Goal: Task Accomplishment & Management: Use online tool/utility

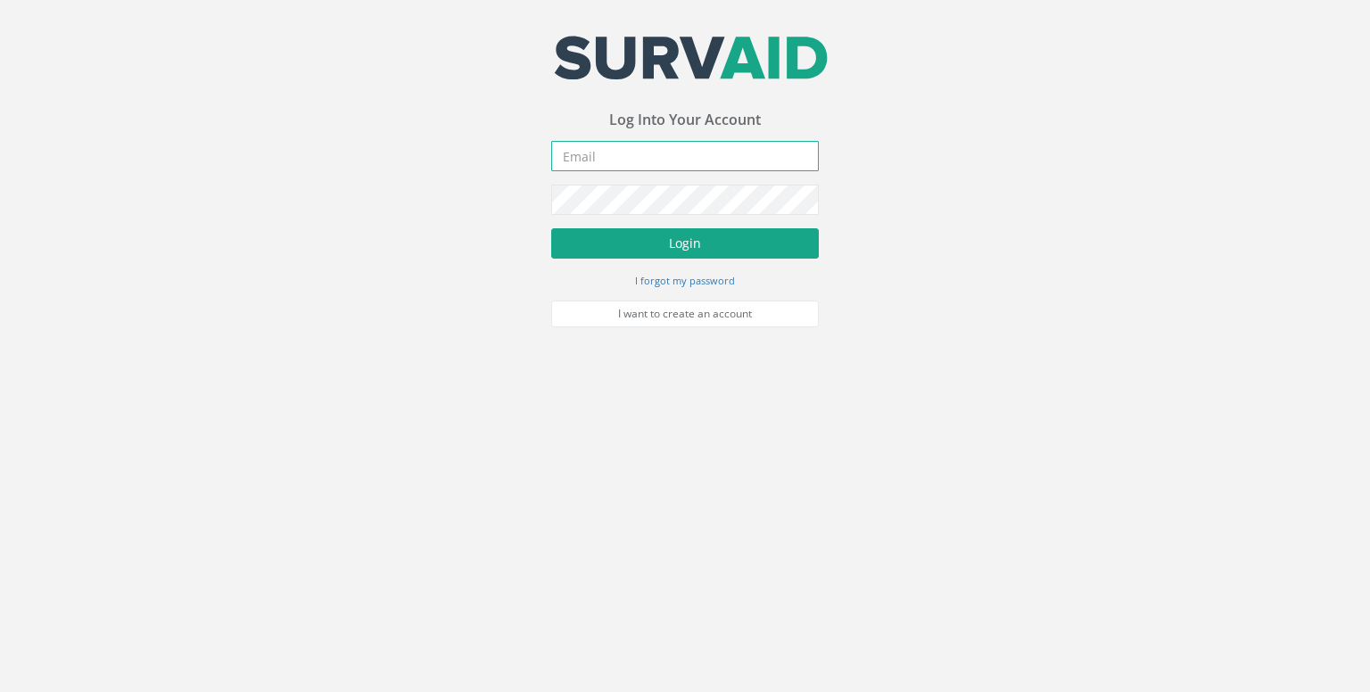
type input "[EMAIL_ADDRESS][DOMAIN_NAME]"
click at [664, 247] on button "Login" at bounding box center [685, 243] width 268 height 30
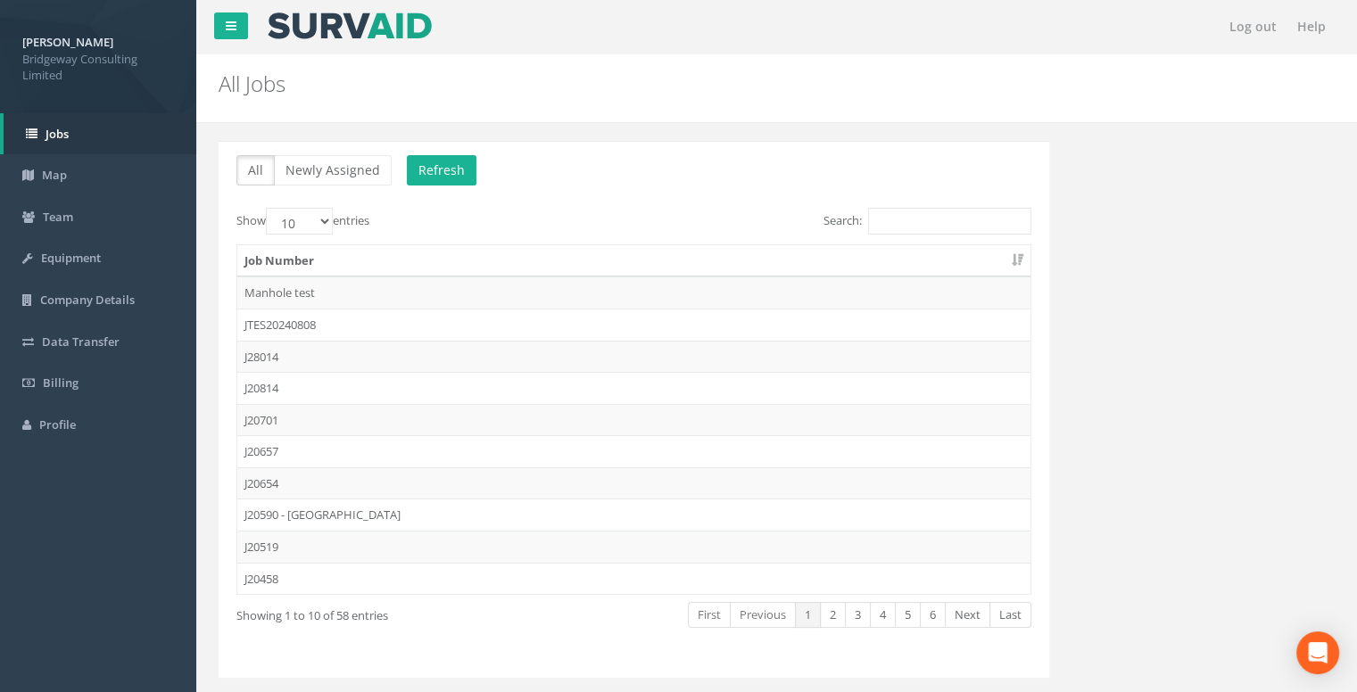
click at [415, 355] on td "J28014" at bounding box center [633, 357] width 793 height 32
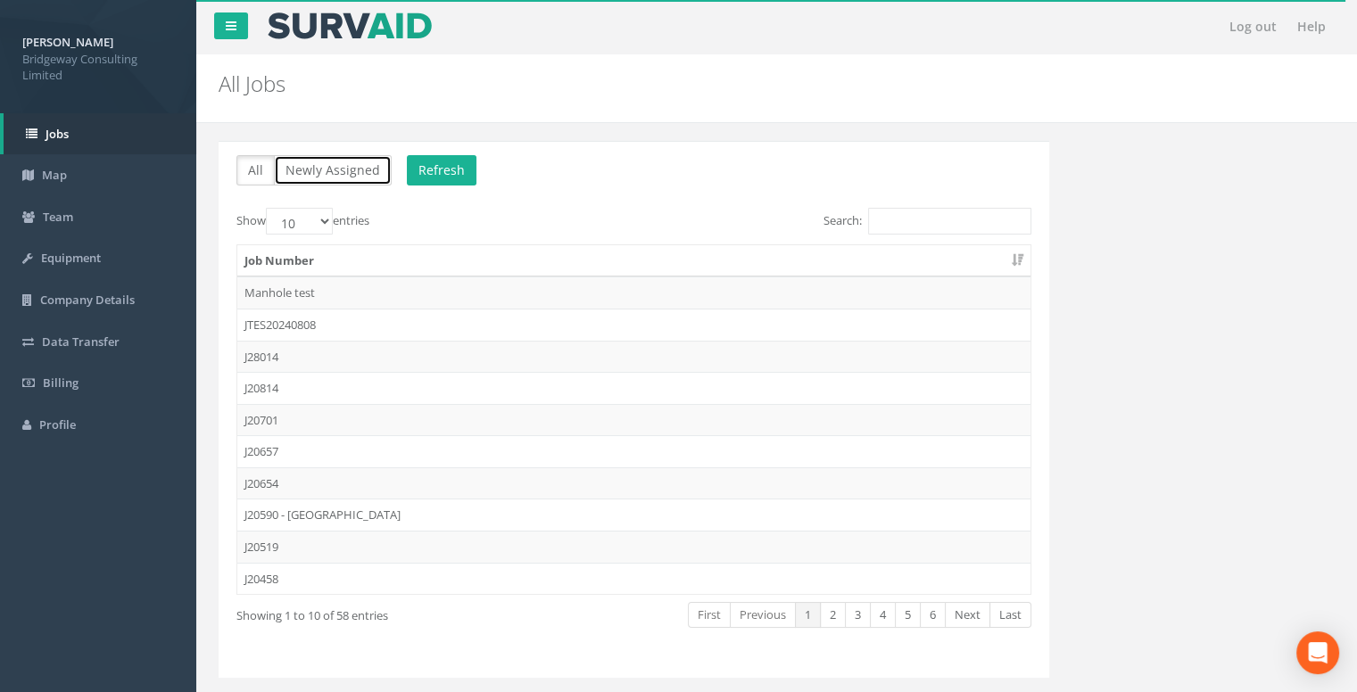
click at [329, 176] on button "Newly Assigned" at bounding box center [333, 170] width 118 height 30
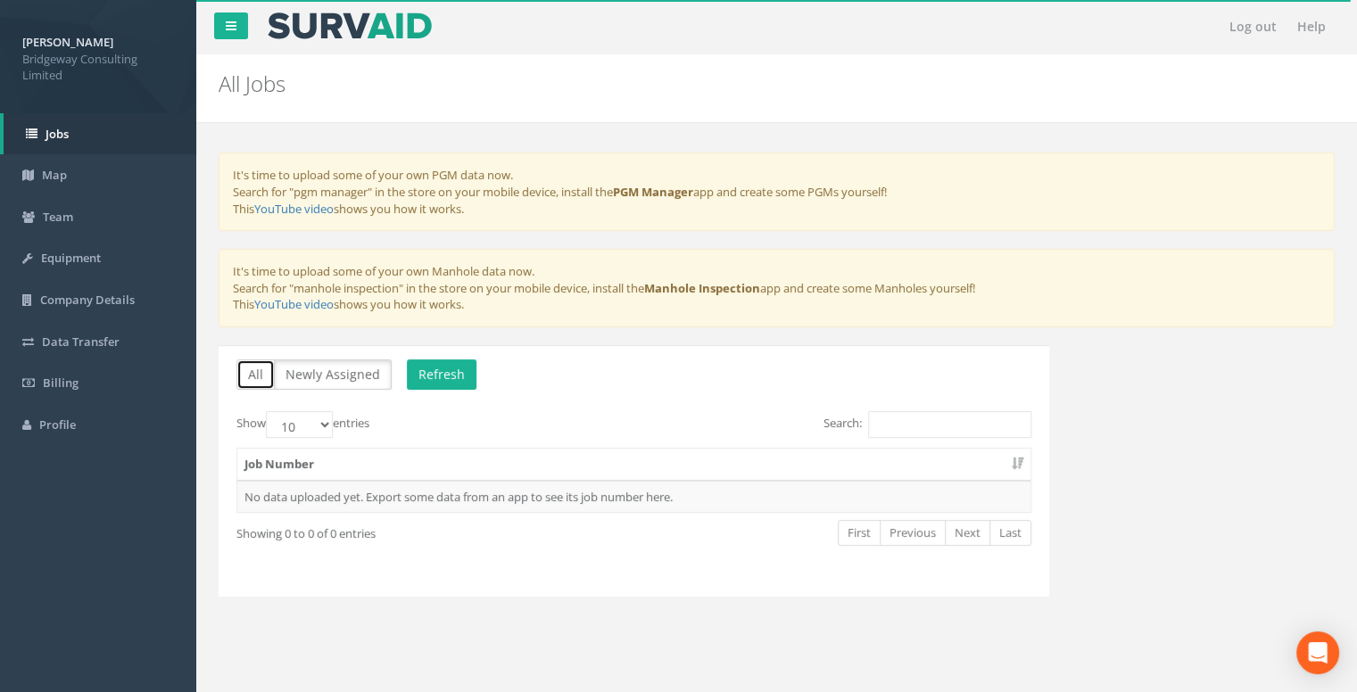
click at [257, 383] on button "All" at bounding box center [255, 375] width 38 height 30
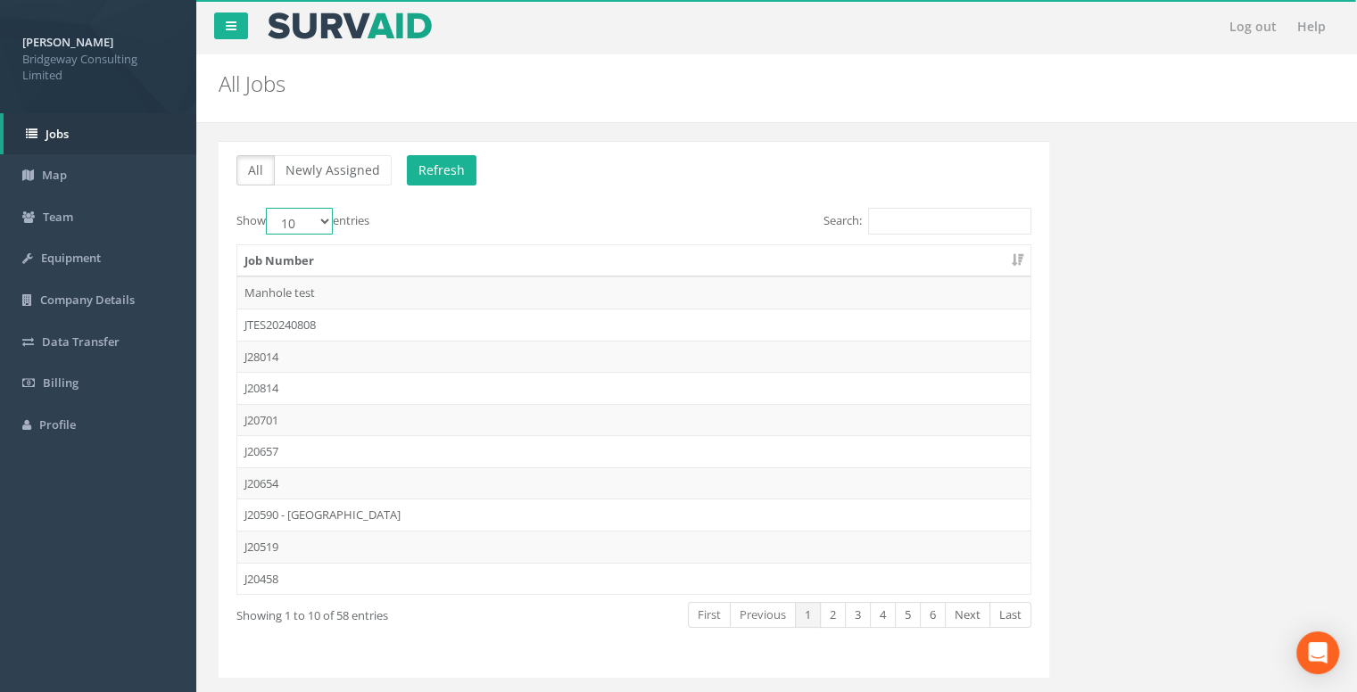
click at [310, 222] on select "10 25 50 100" at bounding box center [299, 221] width 67 height 27
select select "100"
click at [269, 208] on select "10 25 50 100" at bounding box center [299, 221] width 67 height 27
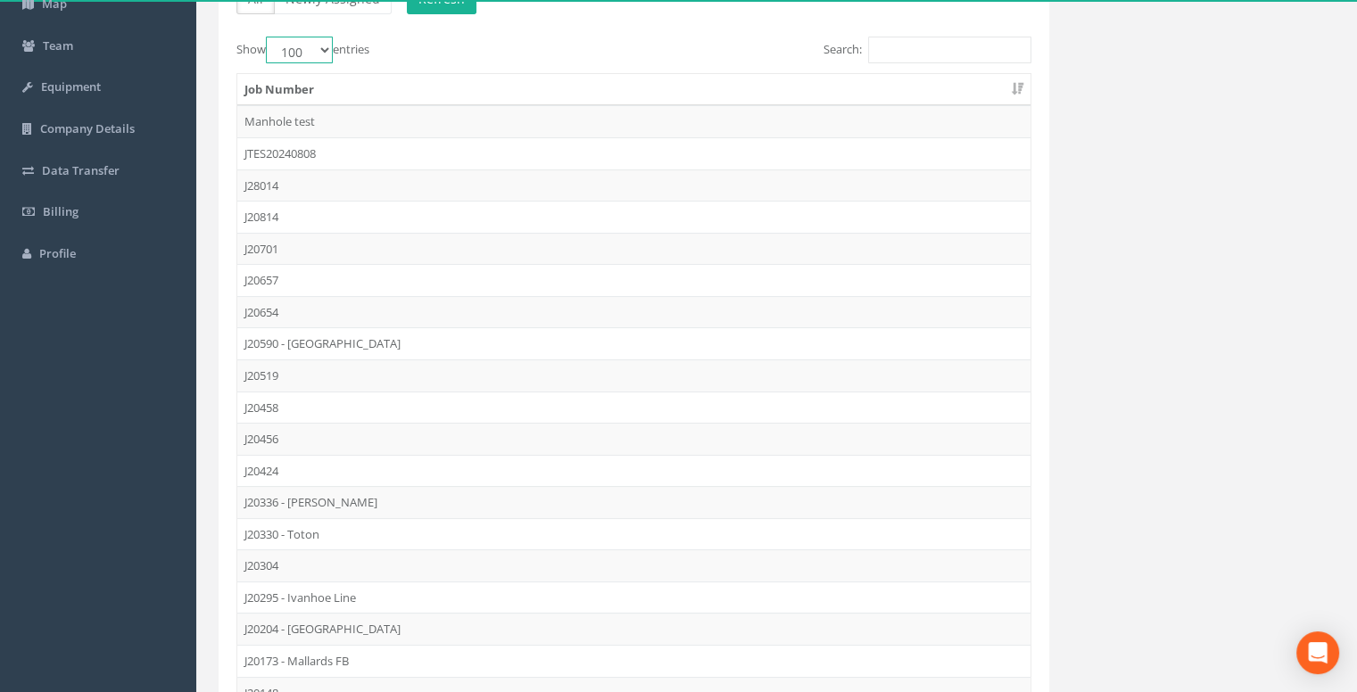
scroll to position [128, 0]
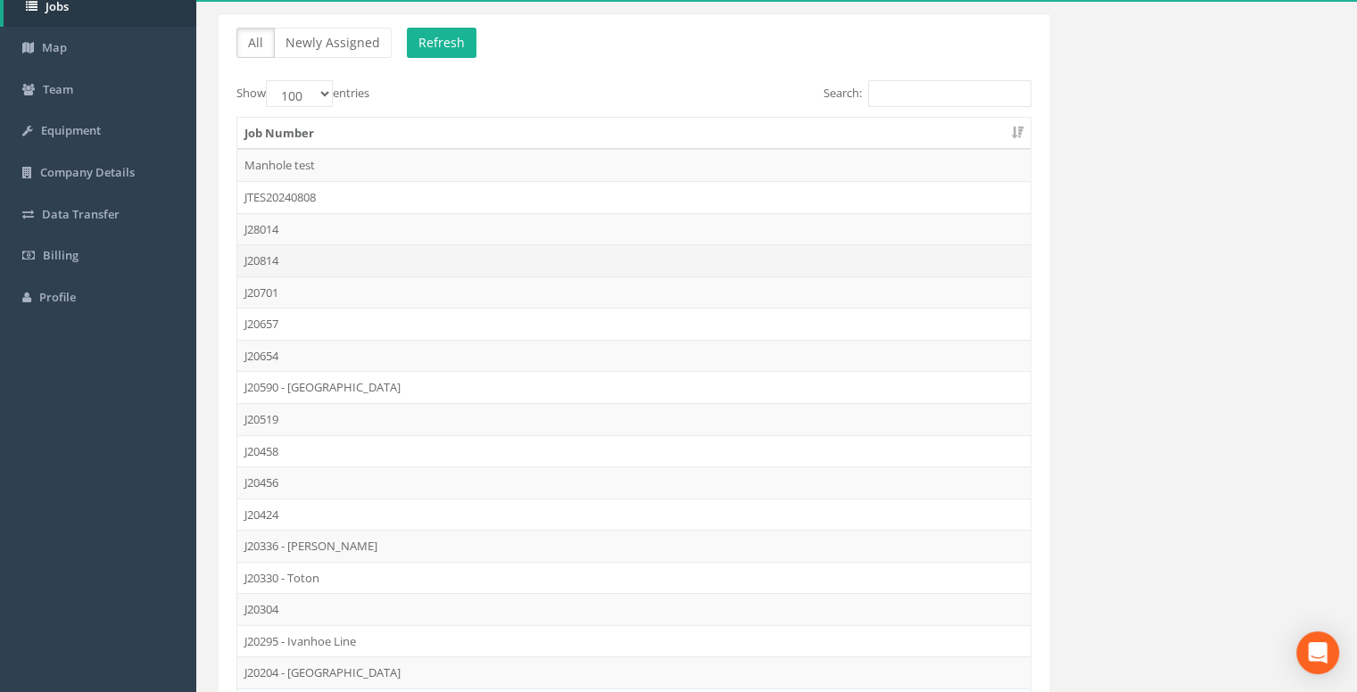
click at [294, 251] on td "J20814" at bounding box center [633, 260] width 793 height 32
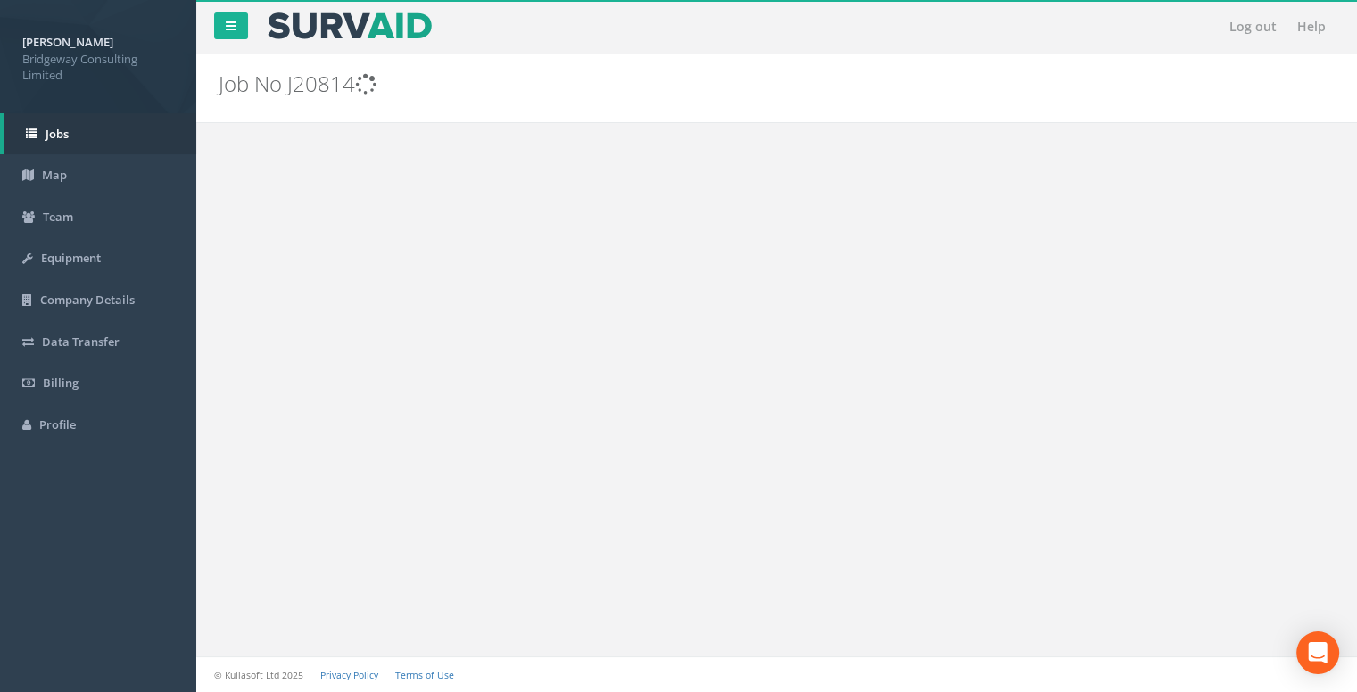
scroll to position [0, 0]
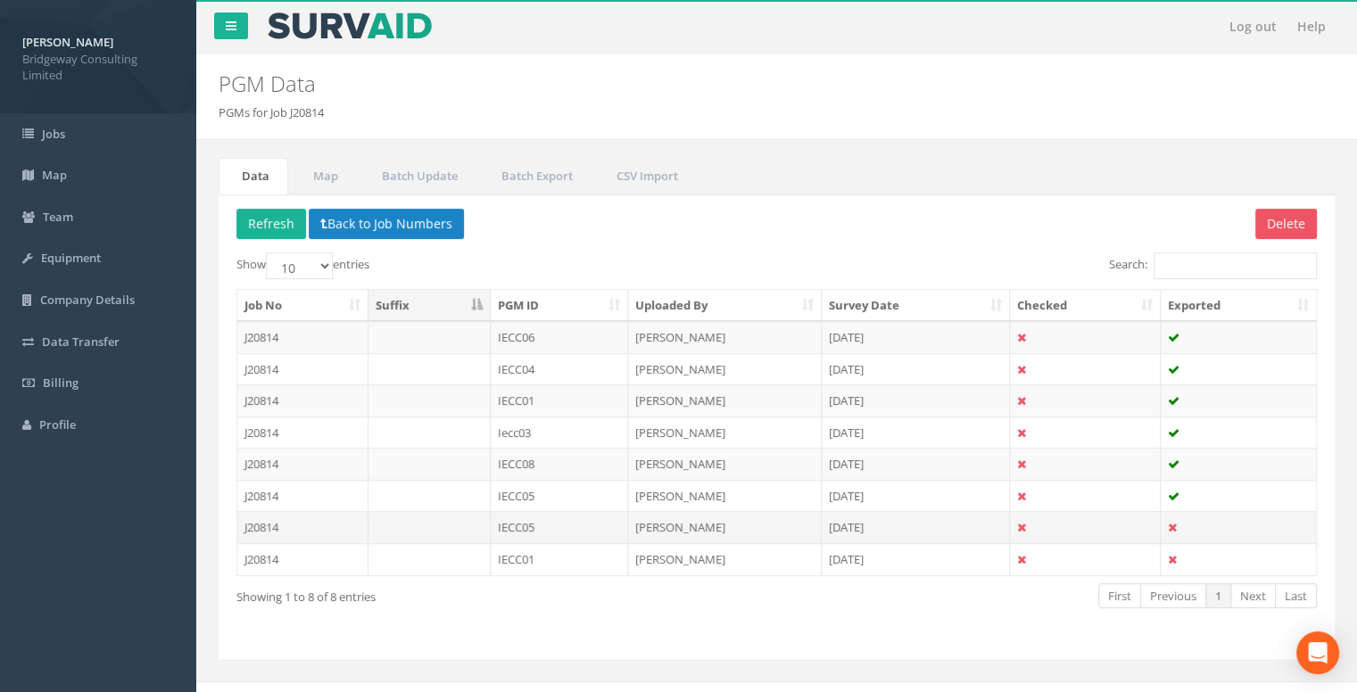
click at [575, 526] on td "IECC05" at bounding box center [560, 527] width 138 height 32
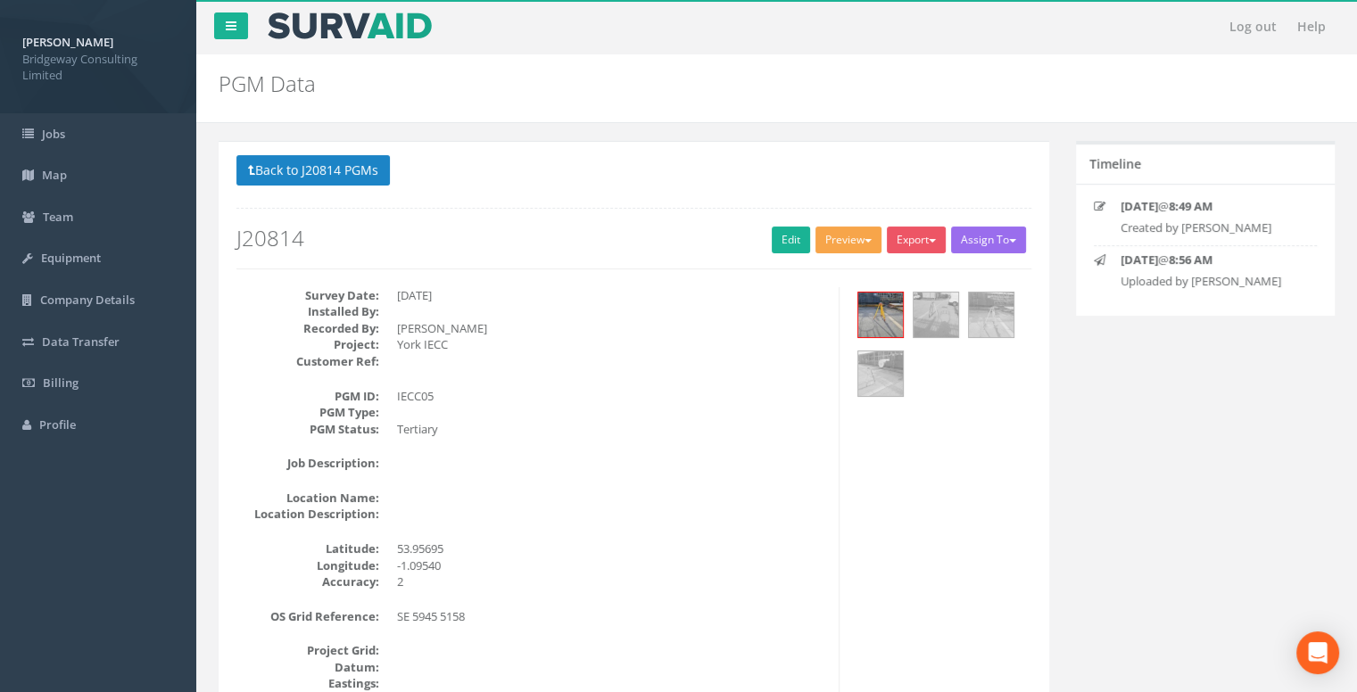
click at [842, 244] on button "Preview" at bounding box center [848, 240] width 66 height 27
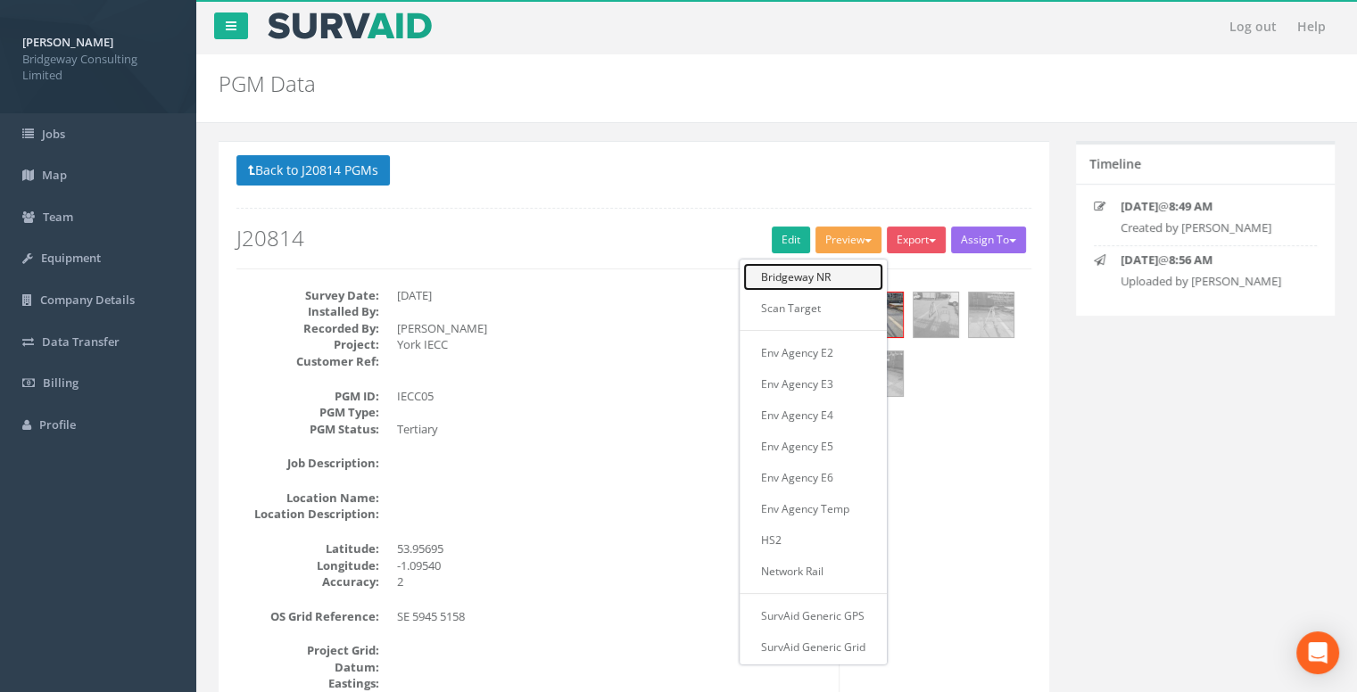
click at [842, 269] on link "Bridgeway NR" at bounding box center [813, 277] width 140 height 28
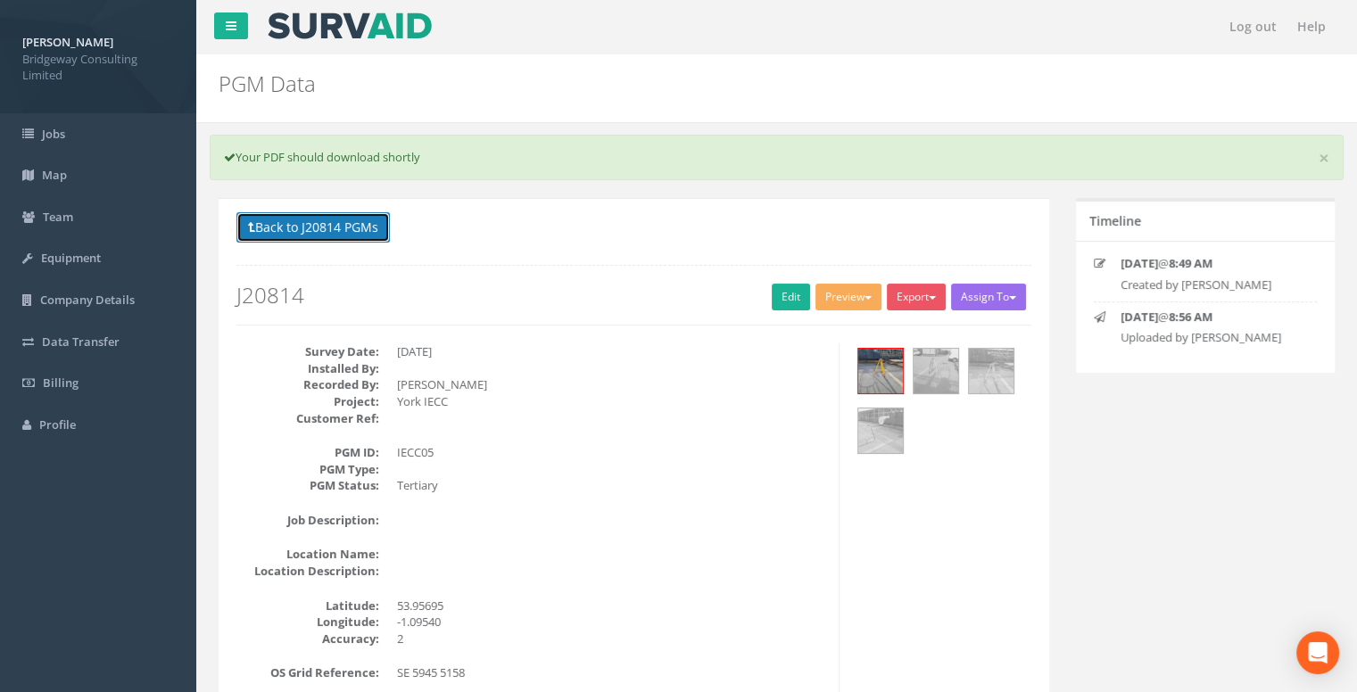
click at [286, 224] on button "Back to J20814 PGMs" at bounding box center [312, 227] width 153 height 30
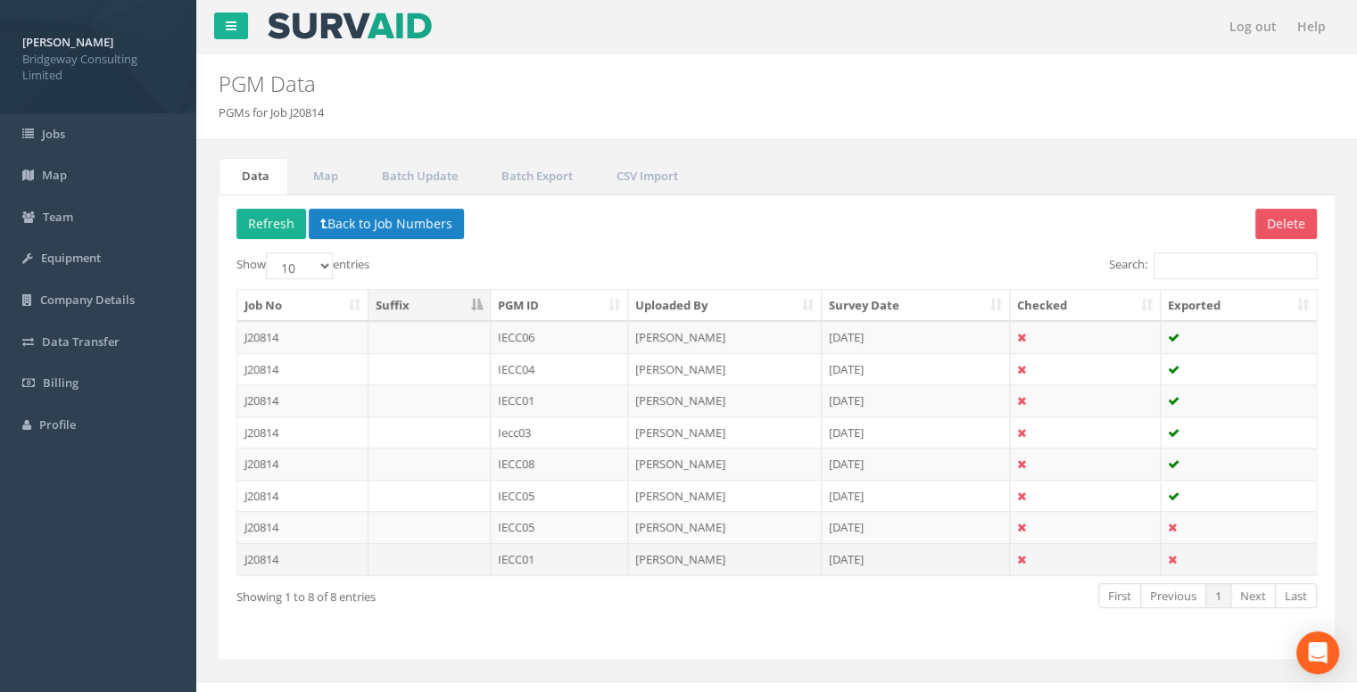
click at [677, 559] on td "[PERSON_NAME]" at bounding box center [725, 559] width 194 height 32
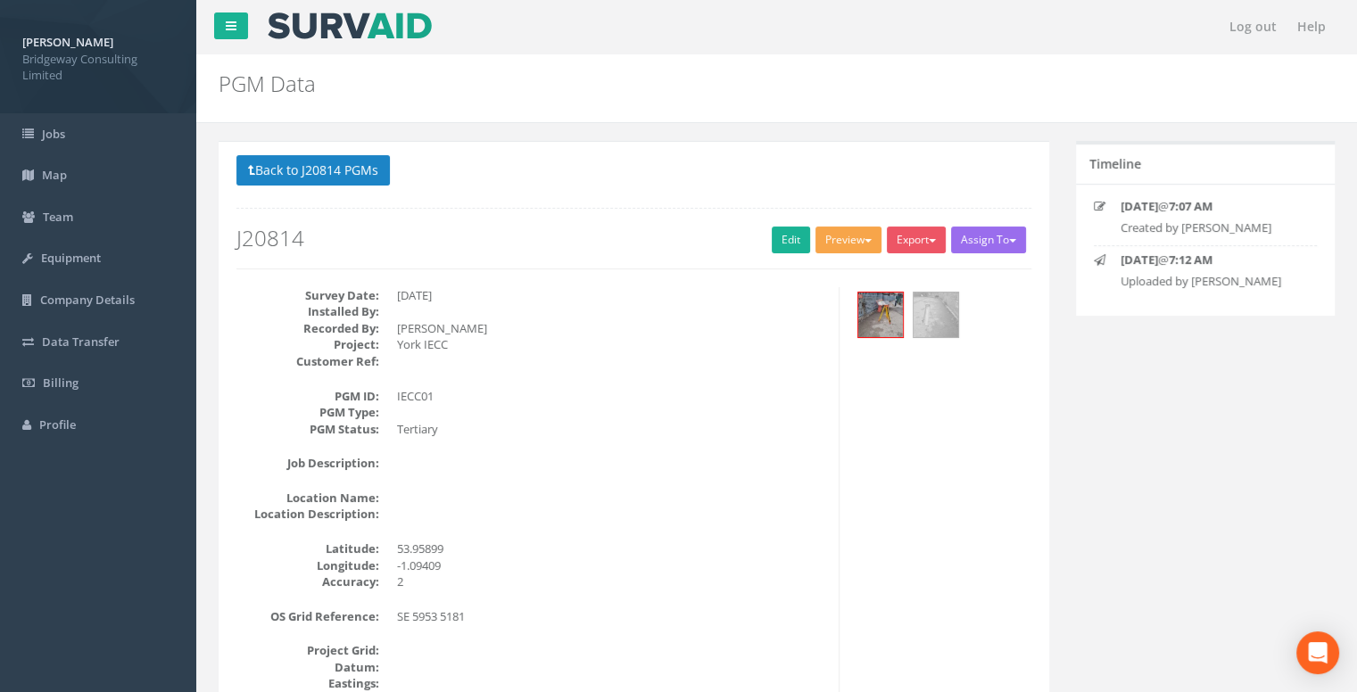
click at [853, 245] on button "Preview" at bounding box center [848, 240] width 66 height 27
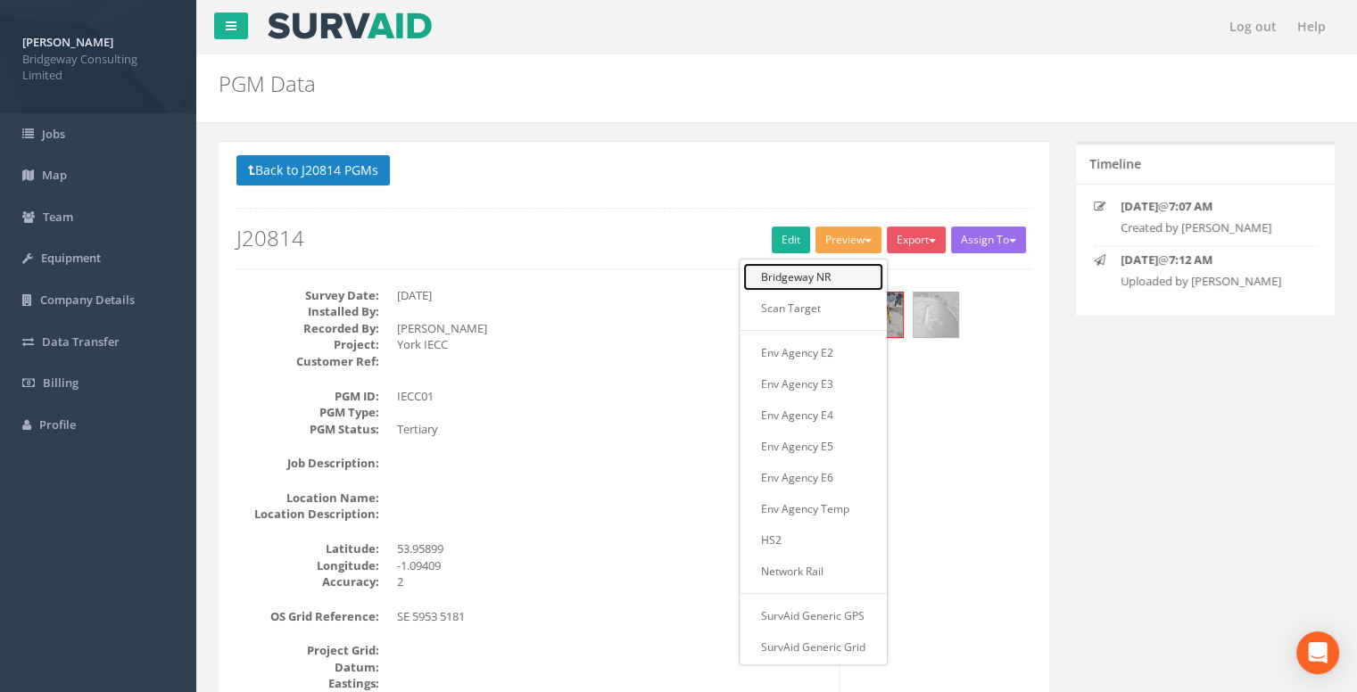
click at [851, 269] on link "Bridgeway NR" at bounding box center [813, 277] width 140 height 28
